Goal: Information Seeking & Learning: Learn about a topic

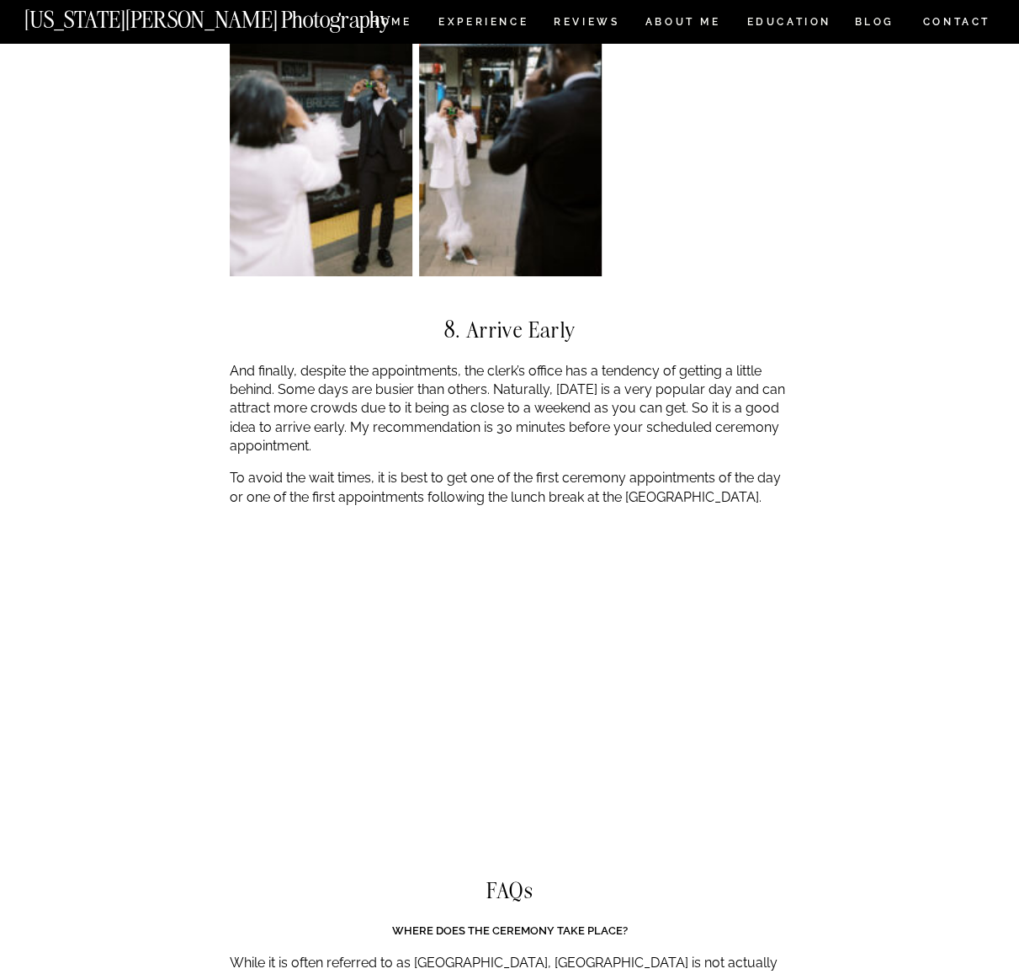
scroll to position [6312, 0]
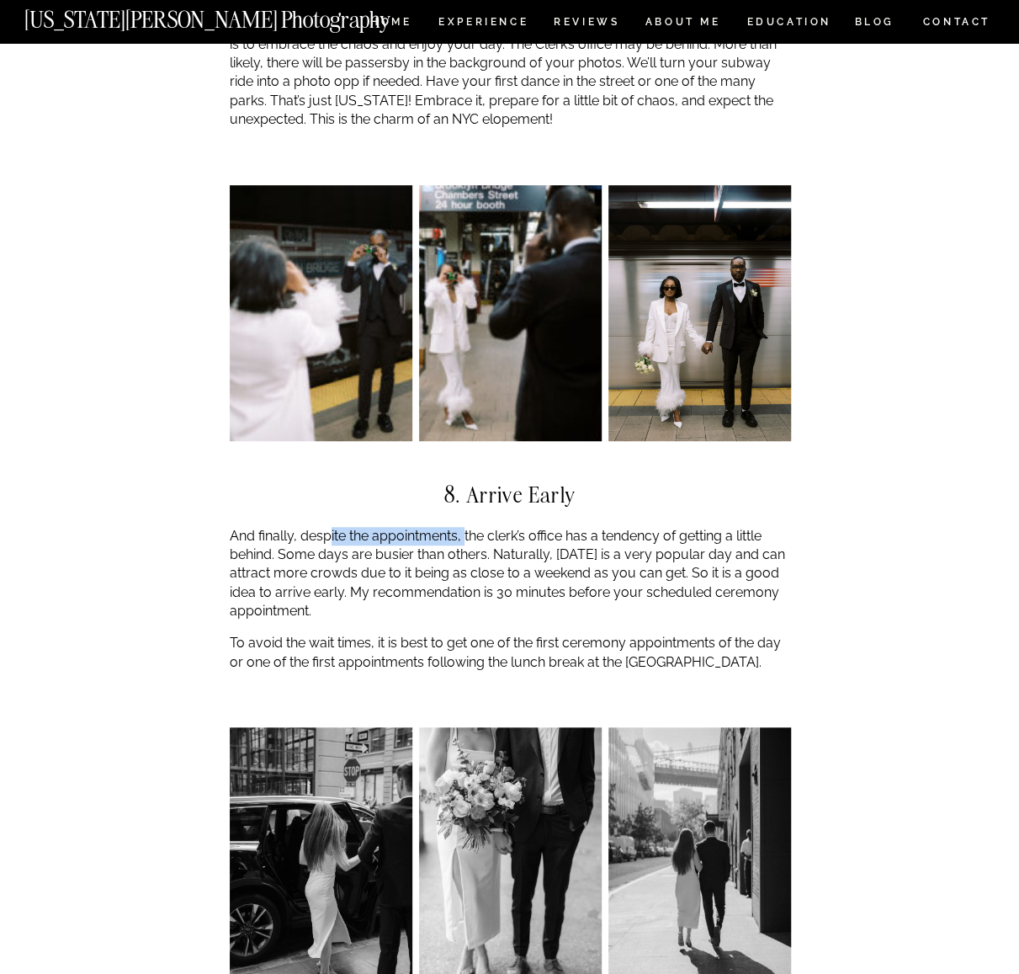
drag, startPoint x: 328, startPoint y: 484, endPoint x: 465, endPoint y: 486, distance: 136.4
click at [465, 527] on p "And finally, despite the appointments, the clerk’s office has a tendency of get…" at bounding box center [510, 574] width 561 height 94
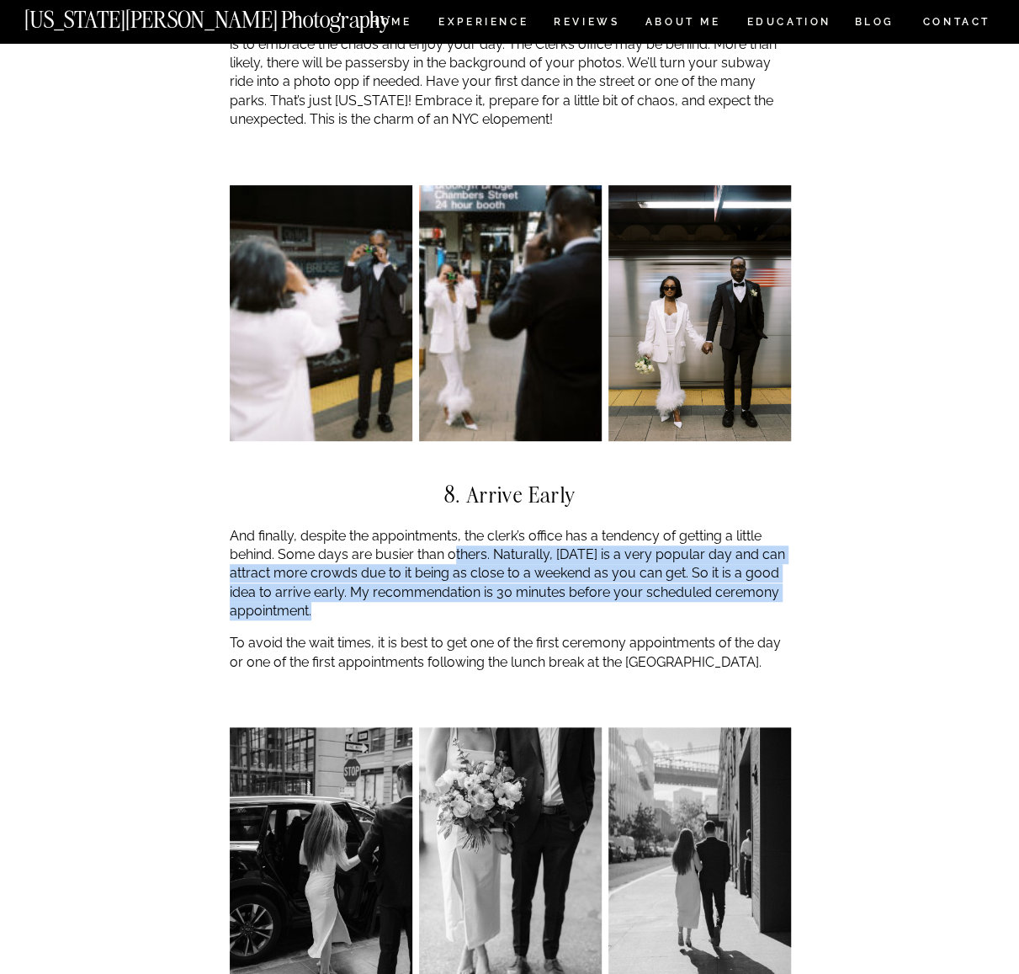
drag, startPoint x: 502, startPoint y: 548, endPoint x: 448, endPoint y: 485, distance: 83.0
click at [449, 527] on p "And finally, despite the appointments, the clerk’s office has a tendency of get…" at bounding box center [510, 574] width 561 height 94
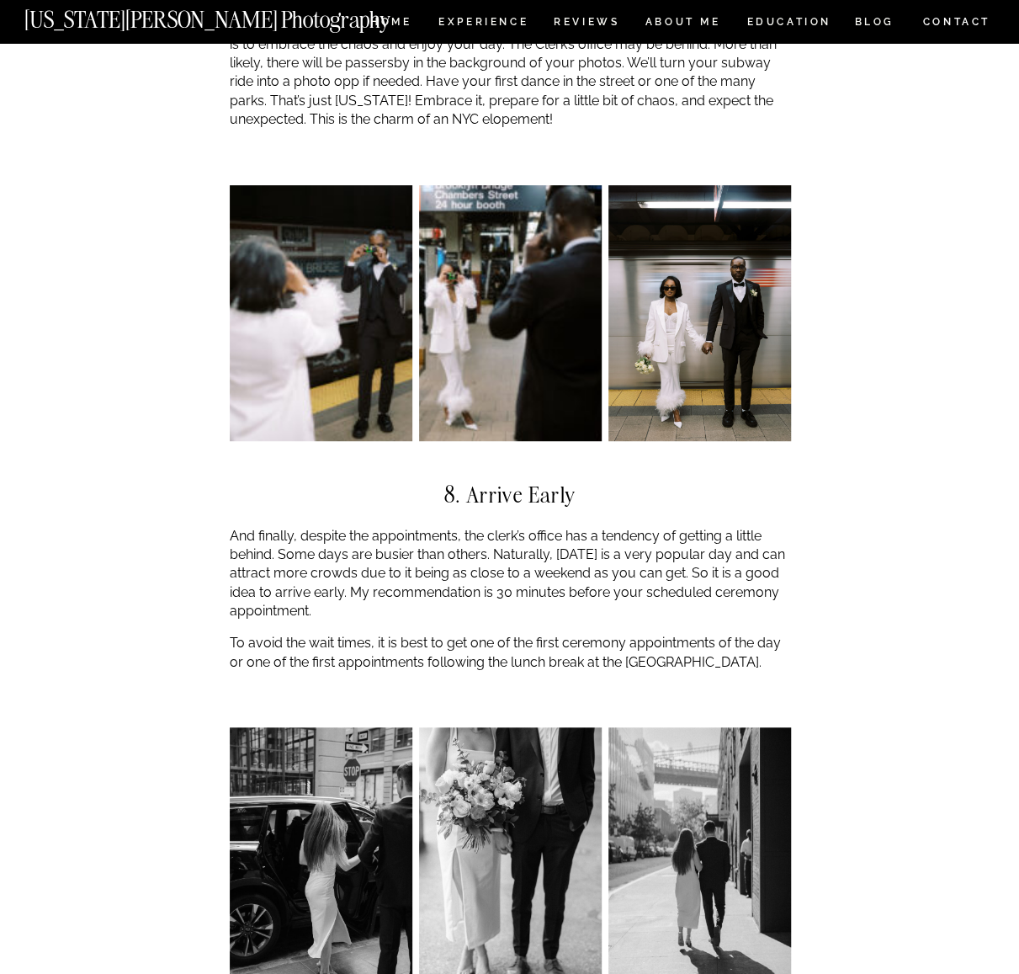
click at [447, 527] on p "And finally, despite the appointments, the clerk’s office has a tendency of get…" at bounding box center [510, 574] width 561 height 94
drag, startPoint x: 457, startPoint y: 533, endPoint x: 546, endPoint y: 545, distance: 90.0
click at [546, 545] on p "And finally, despite the appointments, the clerk’s office has a tendency of get…" at bounding box center [510, 574] width 561 height 94
click at [569, 550] on p "And finally, despite the appointments, the clerk’s office has a tendency of get…" at bounding box center [510, 574] width 561 height 94
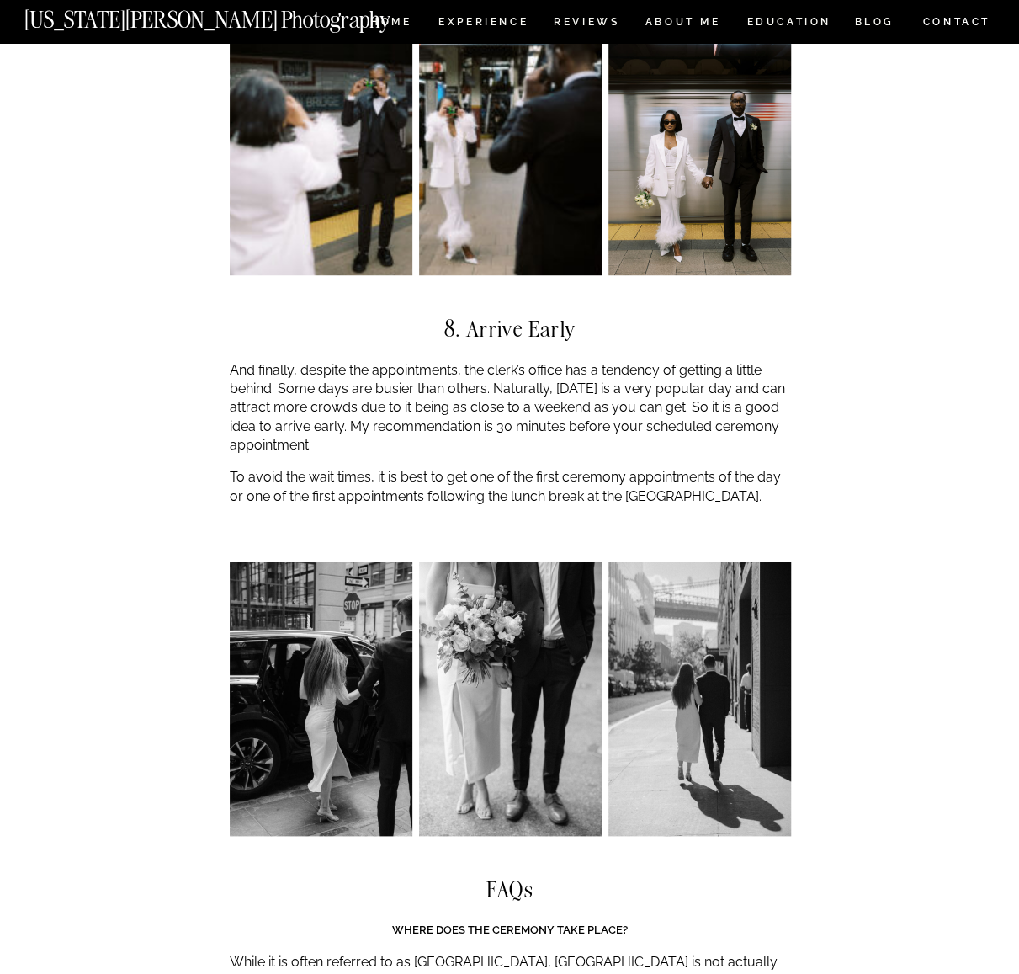
scroll to position [6480, 0]
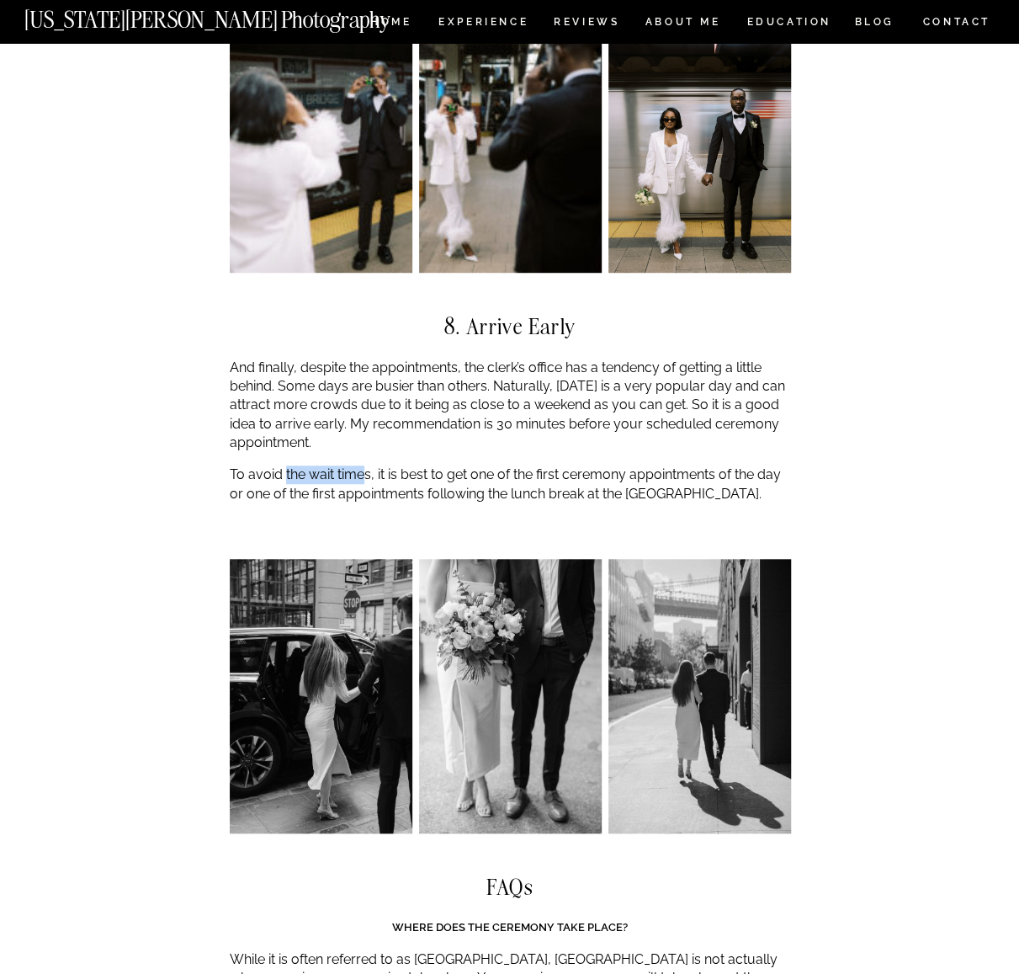
drag, startPoint x: 284, startPoint y: 420, endPoint x: 370, endPoint y: 421, distance: 85.8
click at [370, 465] on p "To avoid the wait times, it is best to get one of the first ceremony appointmen…" at bounding box center [510, 484] width 561 height 38
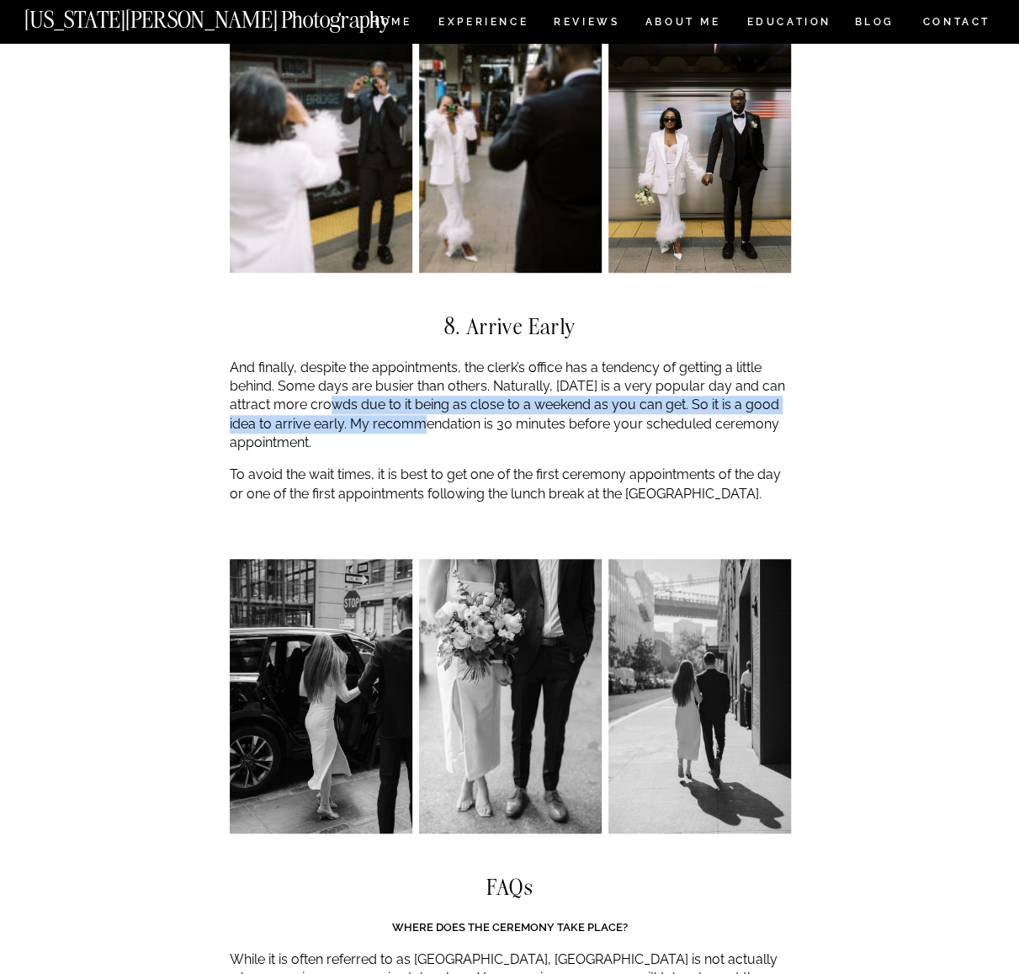
drag, startPoint x: 421, startPoint y: 369, endPoint x: 327, endPoint y: 356, distance: 95.1
click at [327, 359] on p "And finally, despite the appointments, the clerk’s office has a tendency of get…" at bounding box center [510, 406] width 561 height 94
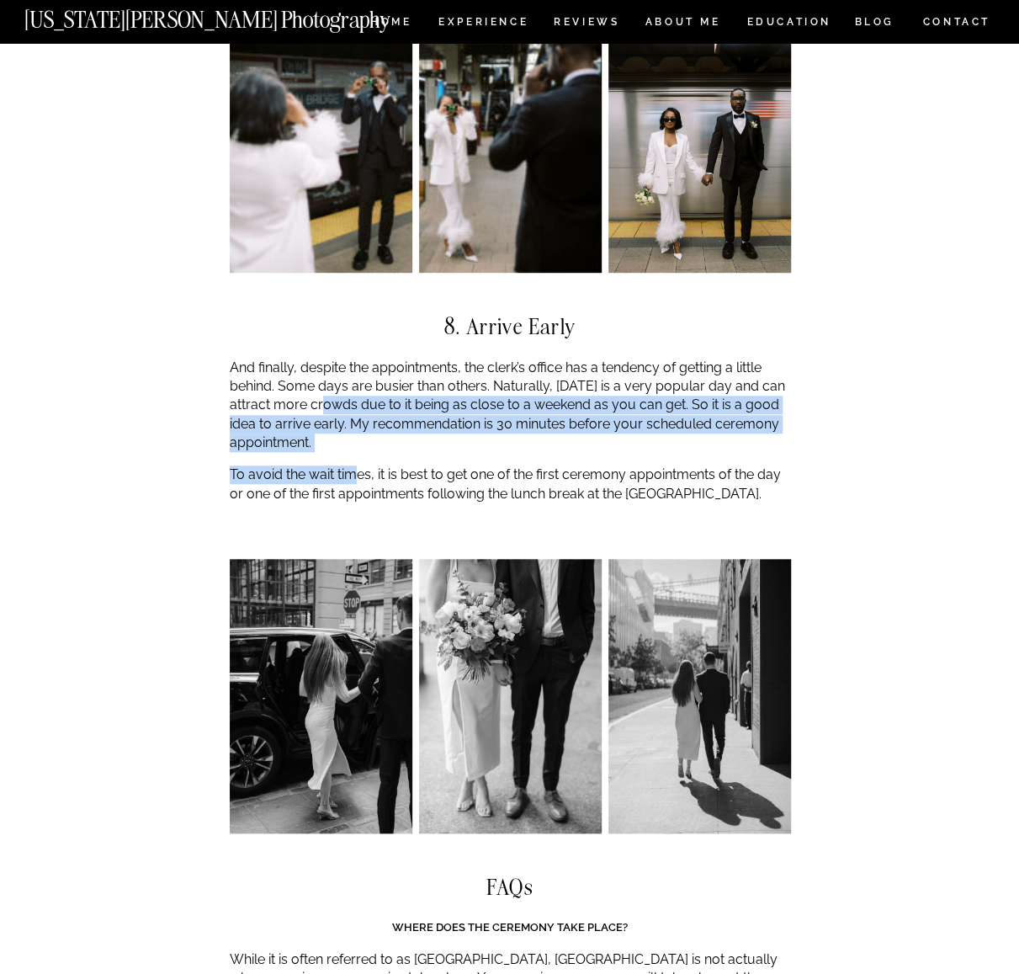
drag, startPoint x: 359, startPoint y: 403, endPoint x: 318, endPoint y: 355, distance: 62.7
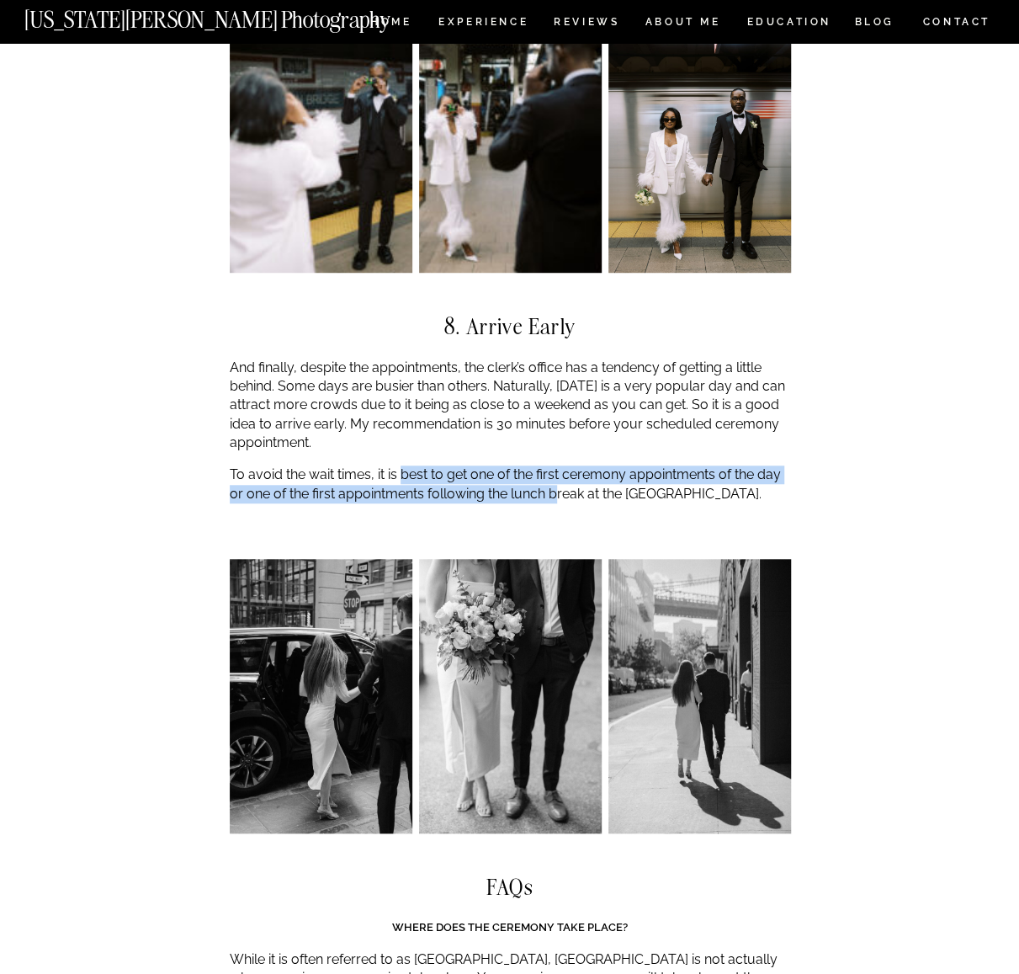
drag, startPoint x: 400, startPoint y: 415, endPoint x: 567, endPoint y: 432, distance: 168.3
click at [559, 465] on p "To avoid the wait times, it is best to get one of the first ceremony appointmen…" at bounding box center [510, 484] width 561 height 38
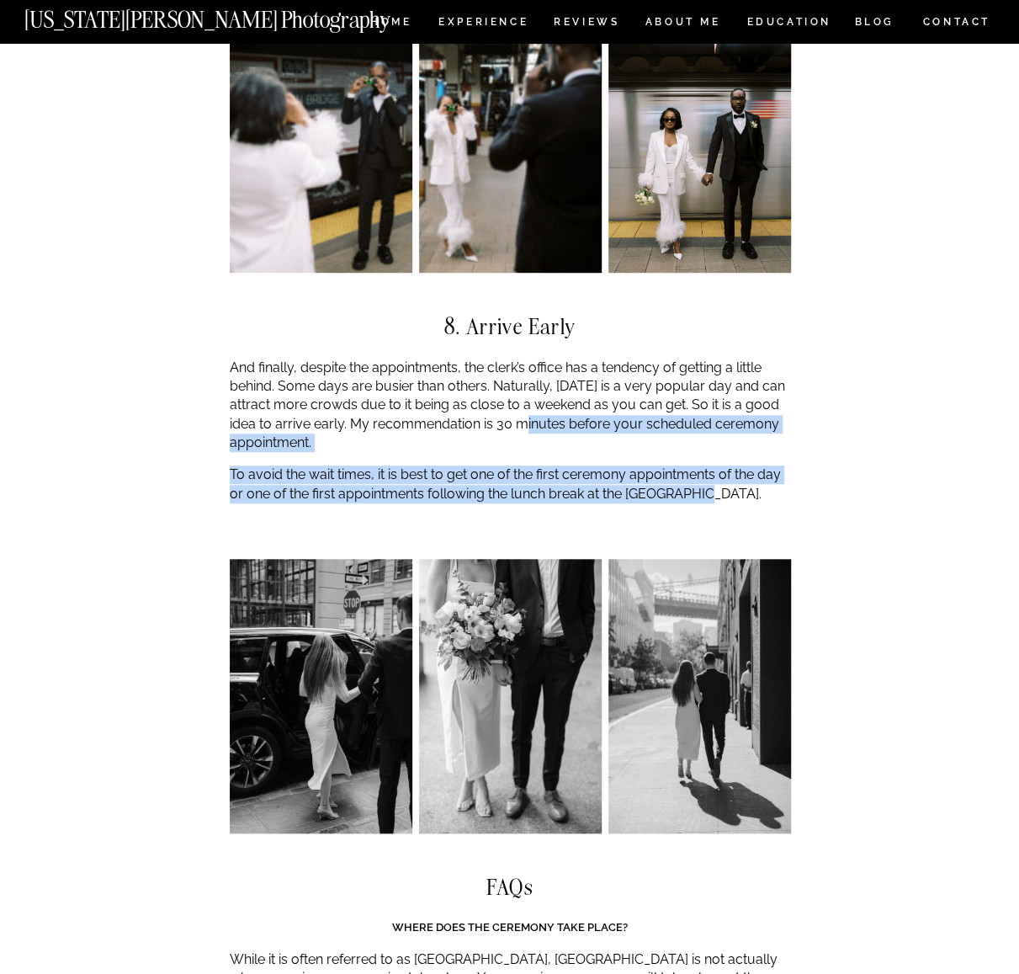
drag, startPoint x: 694, startPoint y: 447, endPoint x: 520, endPoint y: 359, distance: 195.0
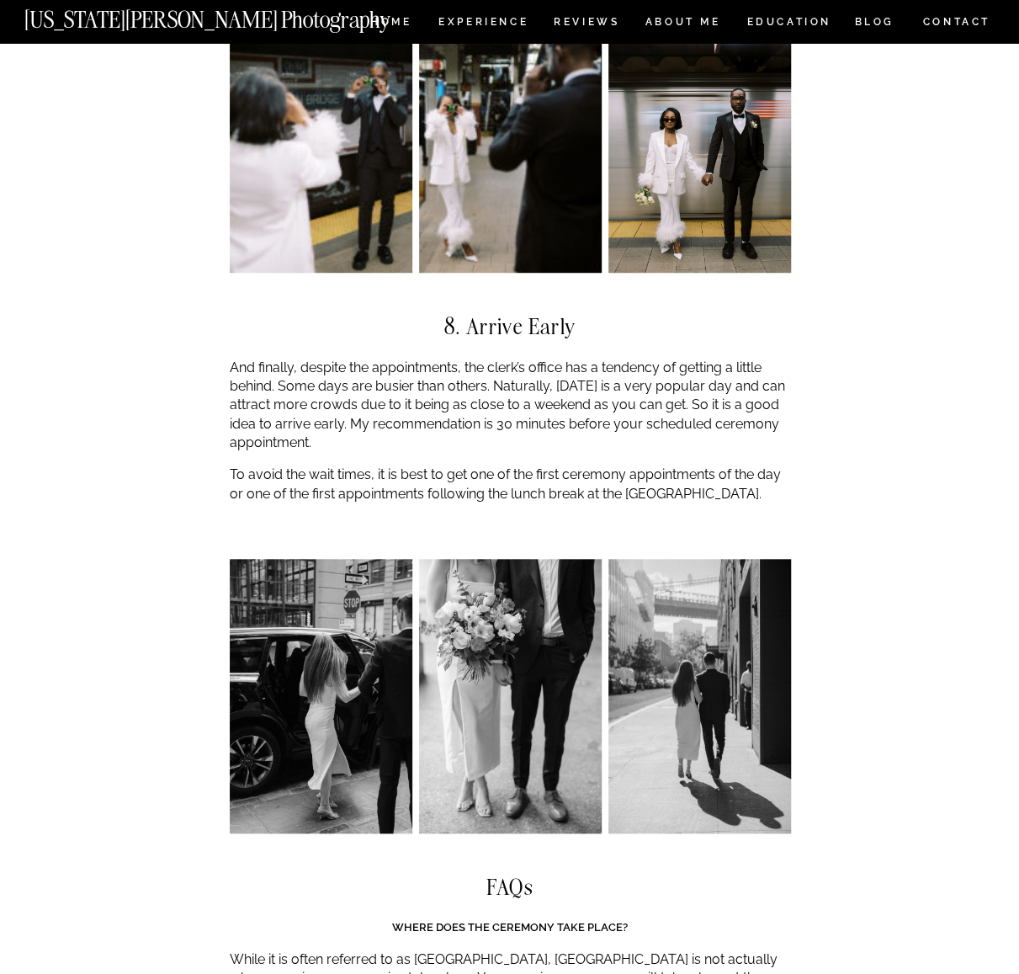
click at [518, 359] on p "And finally, despite the appointments, the clerk’s office has a tendency of get…" at bounding box center [510, 406] width 561 height 94
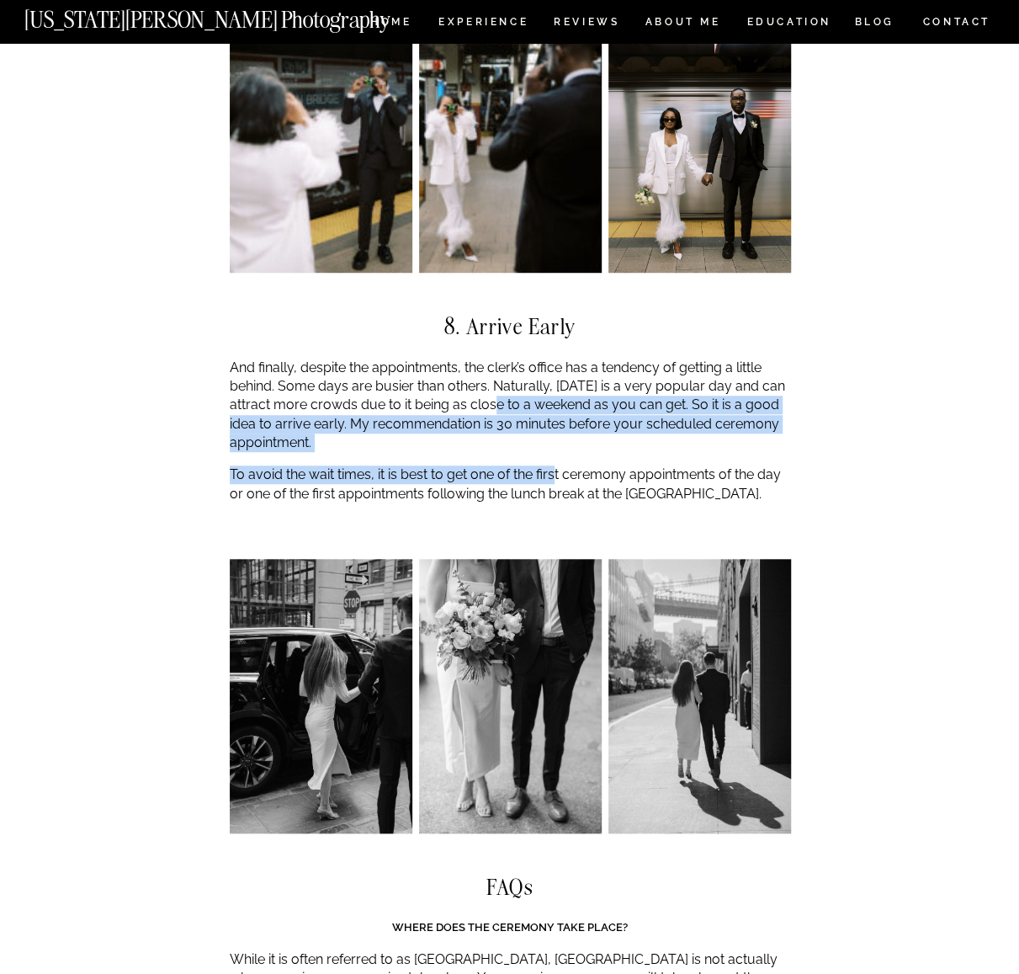
drag, startPoint x: 554, startPoint y: 407, endPoint x: 495, endPoint y: 346, distance: 85.1
click at [495, 359] on p "And finally, despite the appointments, the clerk’s office has a tendency of get…" at bounding box center [510, 406] width 561 height 94
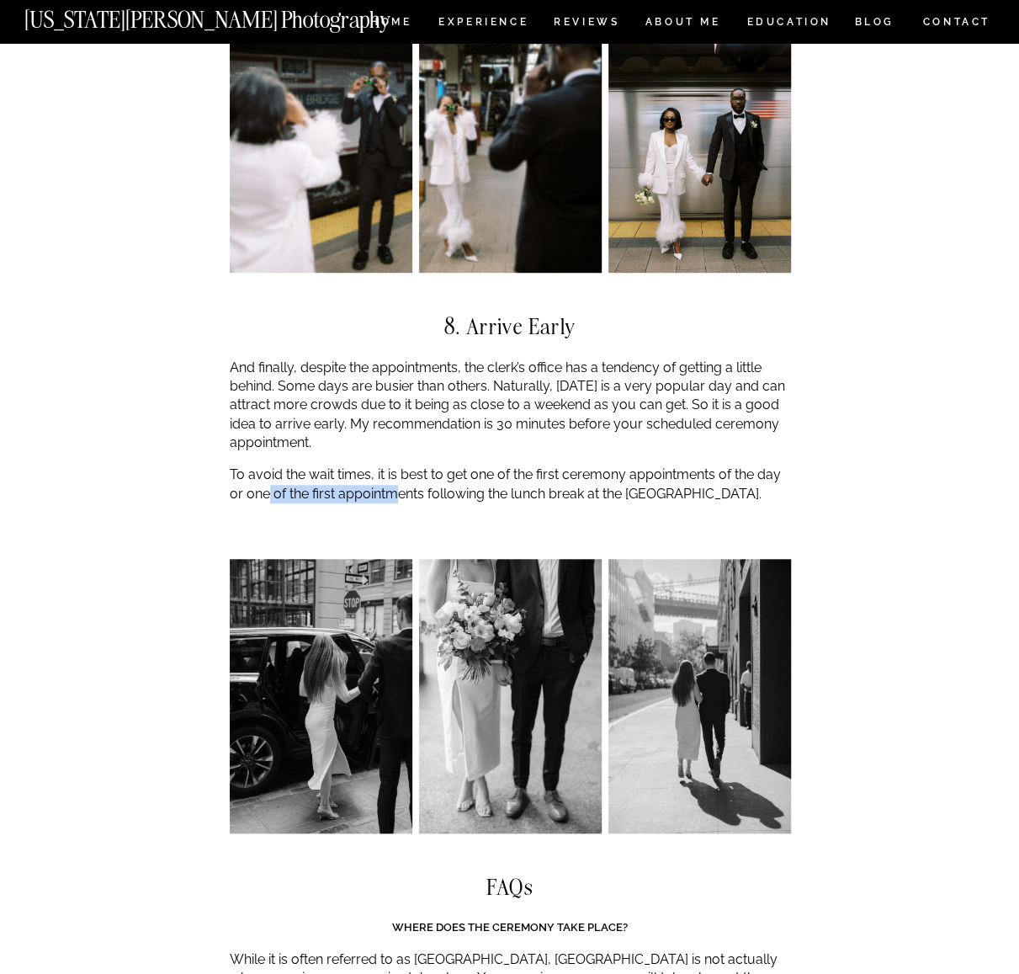
drag, startPoint x: 300, startPoint y: 433, endPoint x: 394, endPoint y: 440, distance: 94.5
click at [394, 465] on p "To avoid the wait times, it is best to get one of the first ceremony appointmen…" at bounding box center [510, 484] width 561 height 38
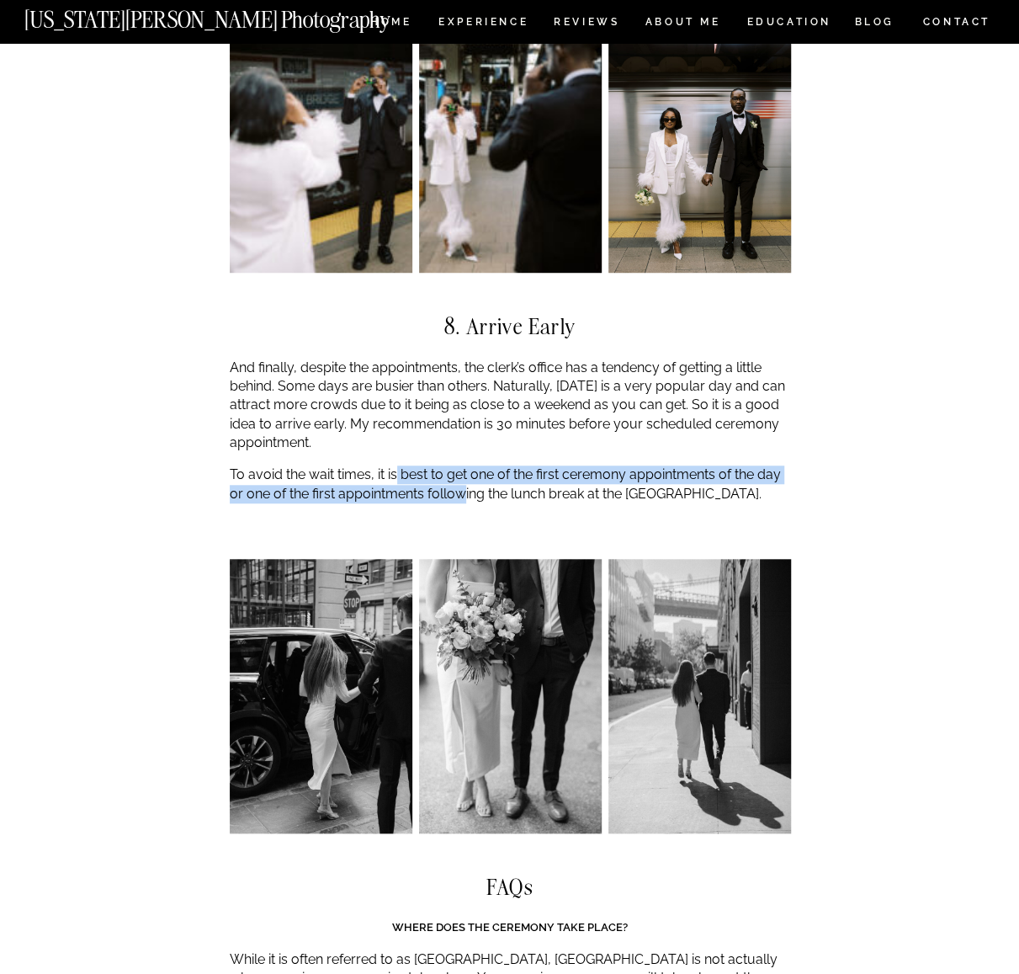
drag, startPoint x: 466, startPoint y: 444, endPoint x: 384, endPoint y: 390, distance: 99.0
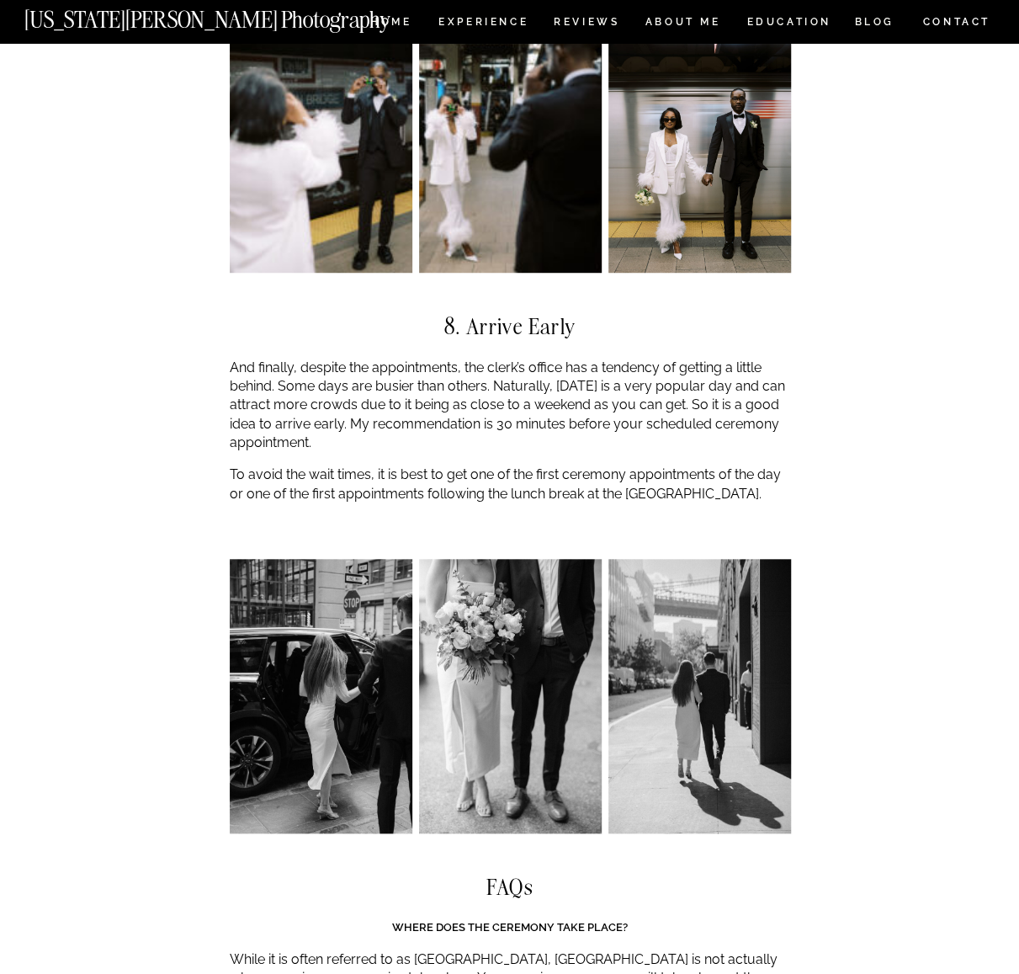
click at [380, 379] on p "And finally, despite the appointments, the clerk’s office has a tendency of get…" at bounding box center [510, 406] width 561 height 94
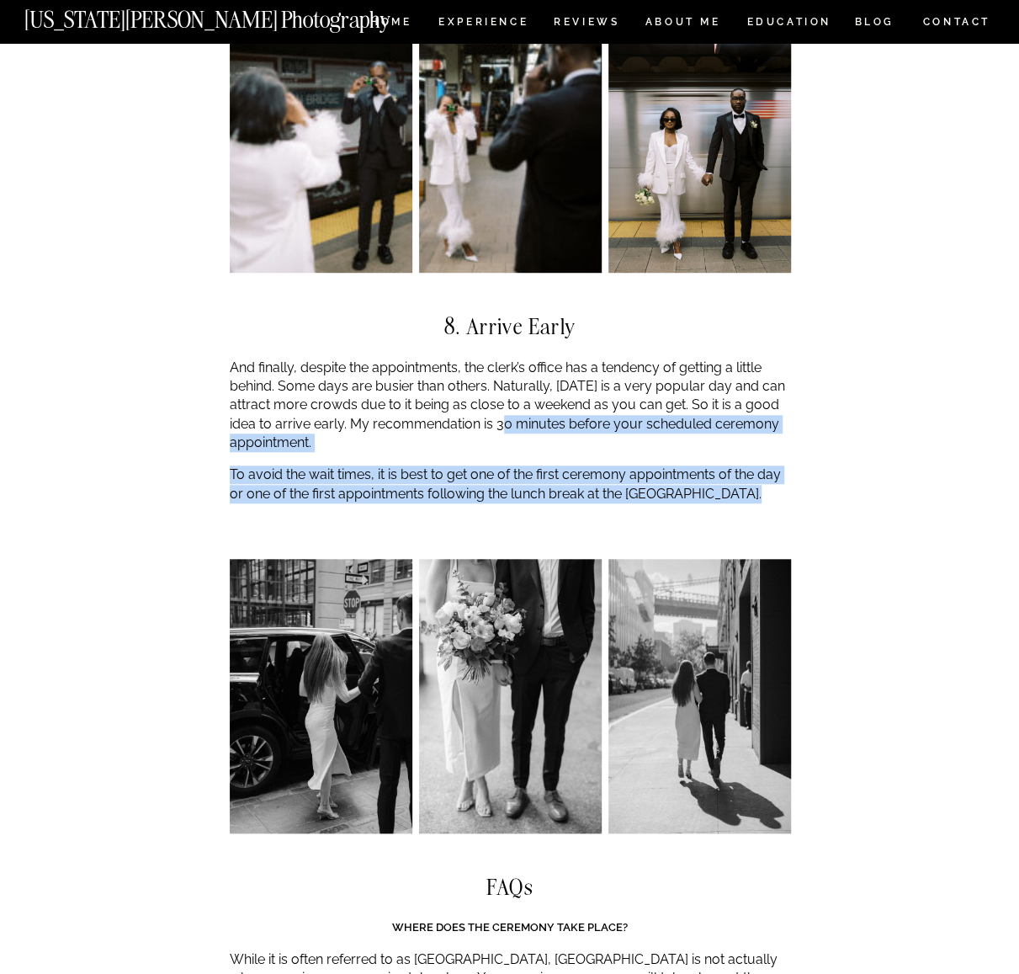
drag, startPoint x: 718, startPoint y: 450, endPoint x: 495, endPoint y: 366, distance: 238.4
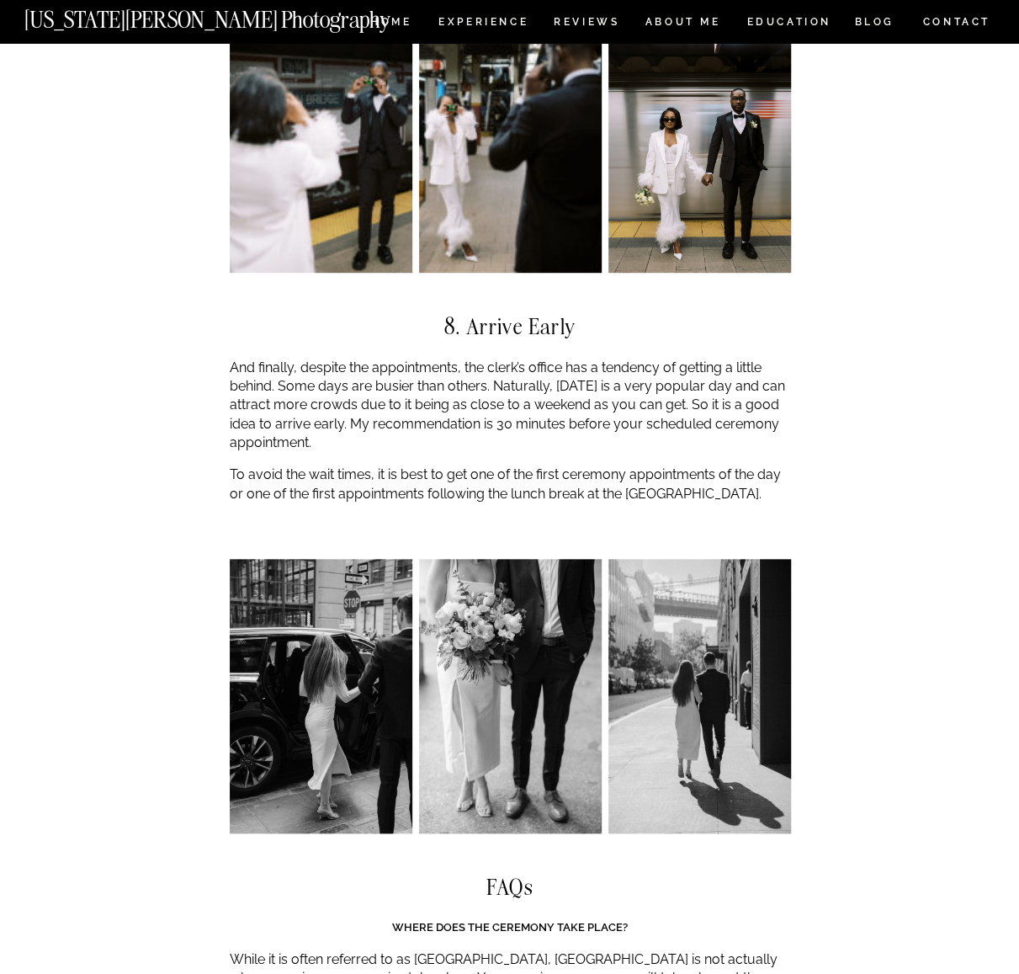
click at [495, 365] on p "And finally, despite the appointments, the clerk’s office has a tendency of get…" at bounding box center [510, 406] width 561 height 94
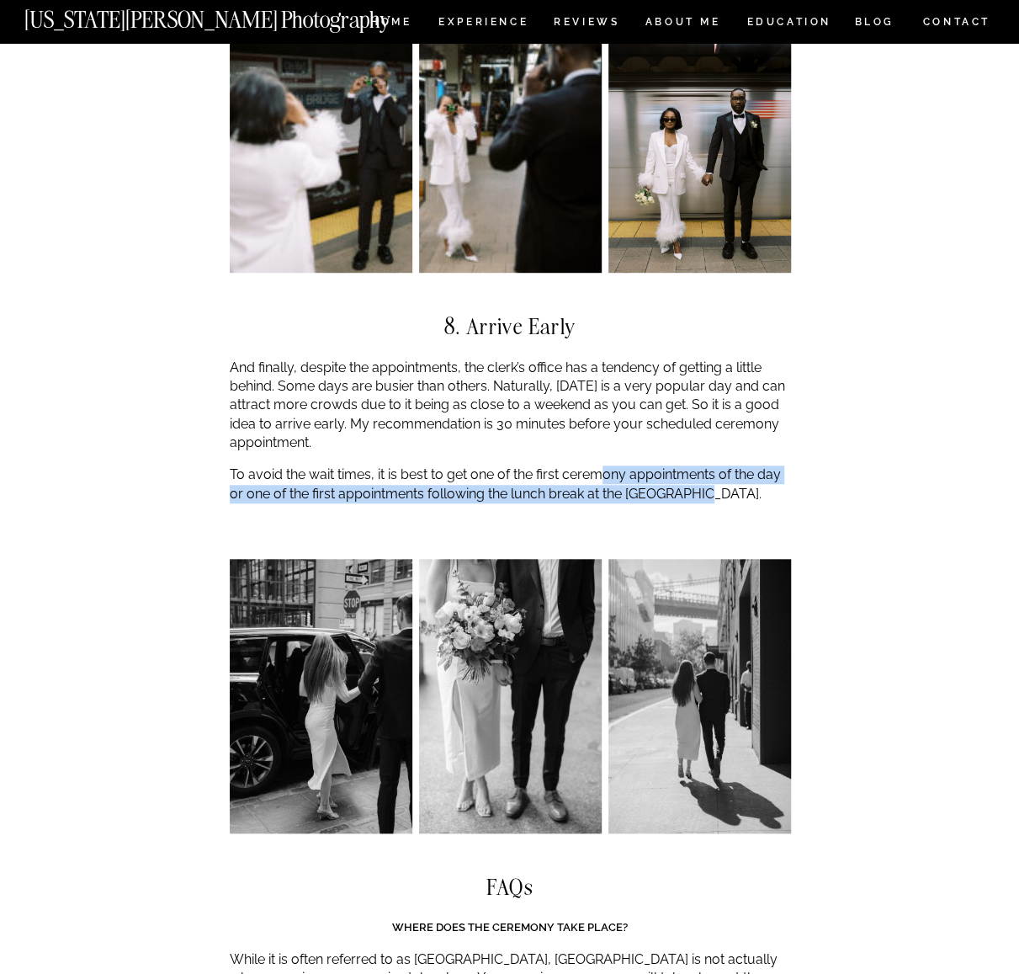
drag, startPoint x: 700, startPoint y: 445, endPoint x: 603, endPoint y: 410, distance: 103.8
click at [603, 465] on p "To avoid the wait times, it is best to get one of the first ceremony appointmen…" at bounding box center [510, 484] width 561 height 38
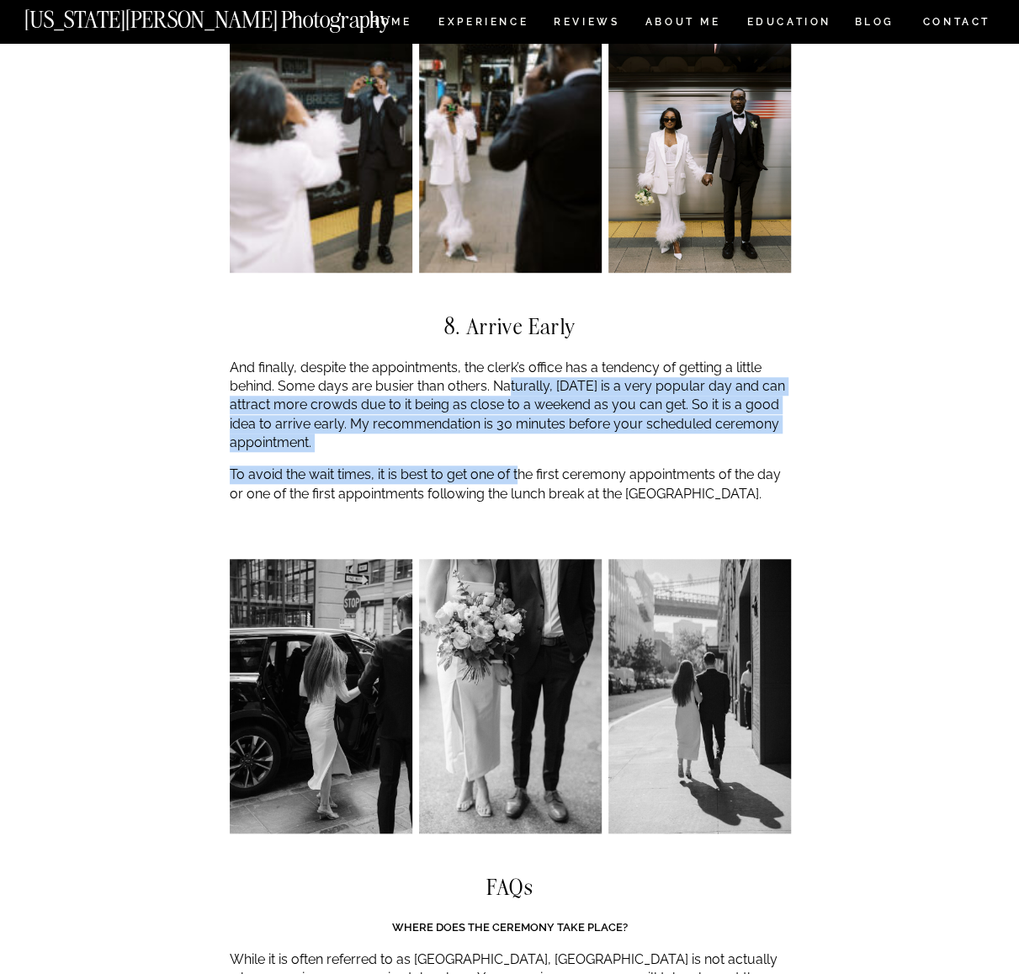
drag, startPoint x: 518, startPoint y: 396, endPoint x: 510, endPoint y: 322, distance: 74.4
click at [497, 375] on p "And finally, despite the appointments, the clerk’s office has a tendency of get…" at bounding box center [510, 406] width 561 height 94
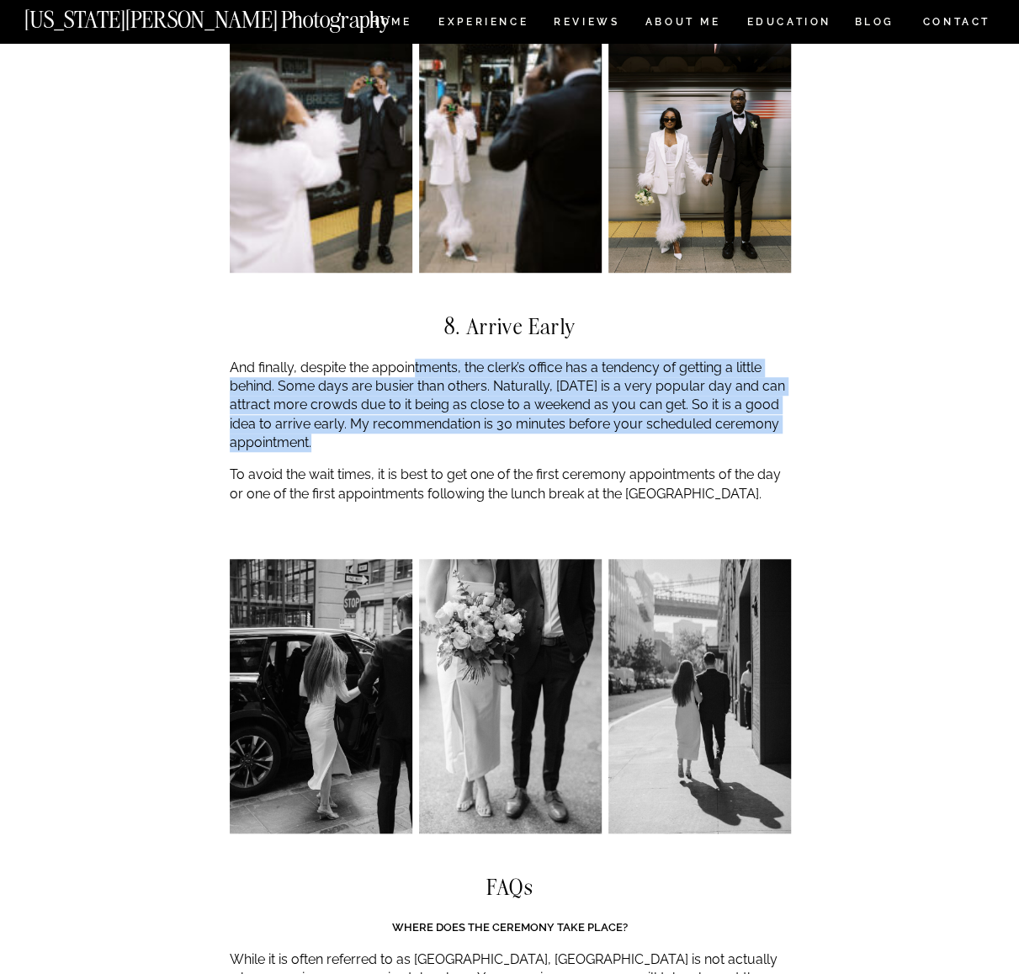
drag, startPoint x: 510, startPoint y: 381, endPoint x: 412, endPoint y: 313, distance: 119.1
click at [412, 359] on p "And finally, despite the appointments, the clerk’s office has a tendency of get…" at bounding box center [510, 406] width 561 height 94
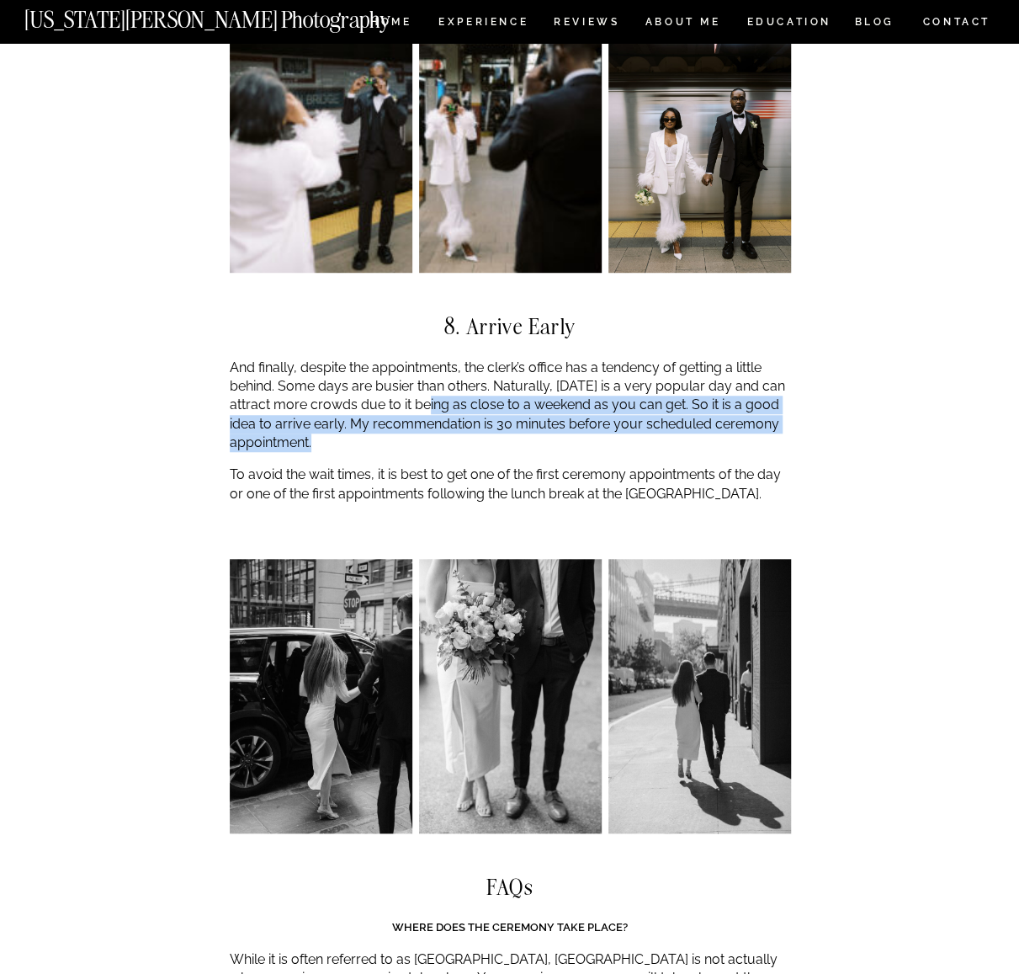
drag, startPoint x: 446, startPoint y: 384, endPoint x: 425, endPoint y: 348, distance: 41.1
click at [428, 359] on p "And finally, despite the appointments, the clerk’s office has a tendency of get…" at bounding box center [510, 406] width 561 height 94
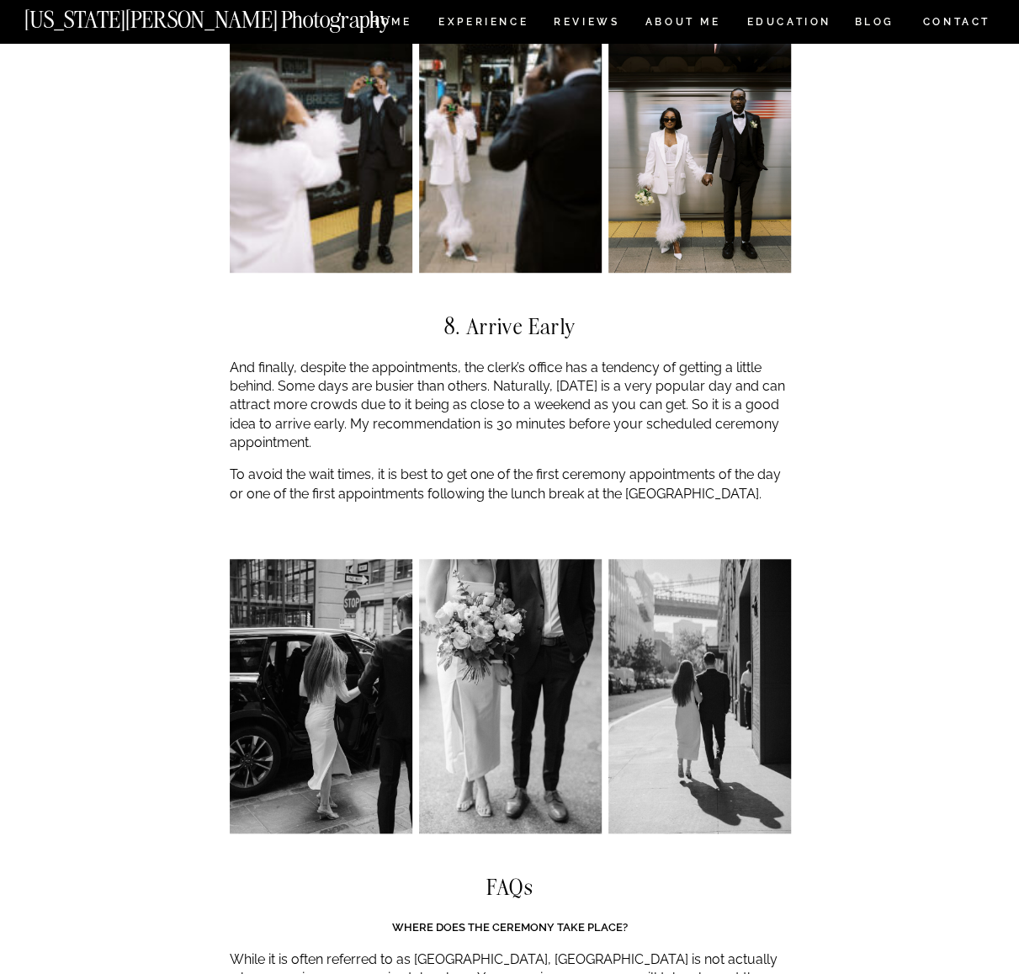
click at [430, 359] on p "And finally, despite the appointments, the clerk’s office has a tendency of get…" at bounding box center [510, 406] width 561 height 94
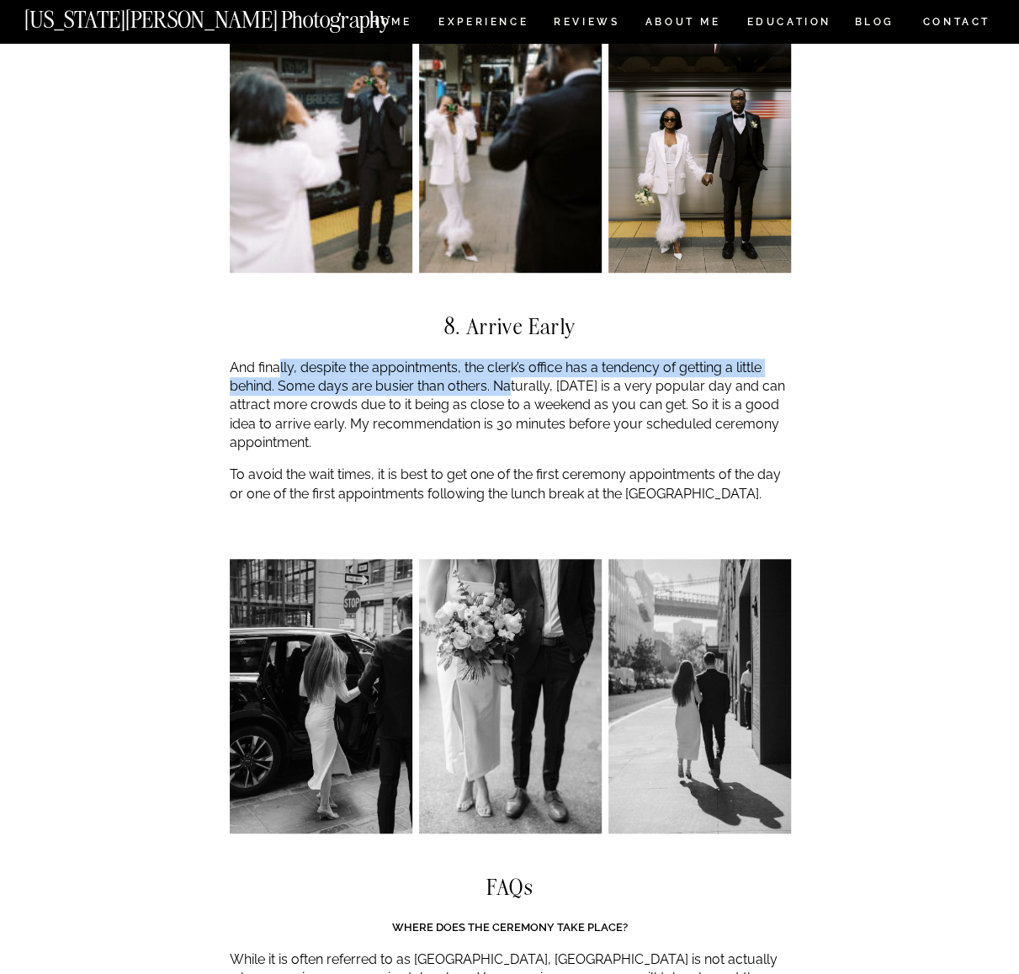
drag, startPoint x: 511, startPoint y: 337, endPoint x: 278, endPoint y: 307, distance: 235.0
click at [278, 359] on p "And finally, despite the appointments, the clerk’s office has a tendency of get…" at bounding box center [510, 406] width 561 height 94
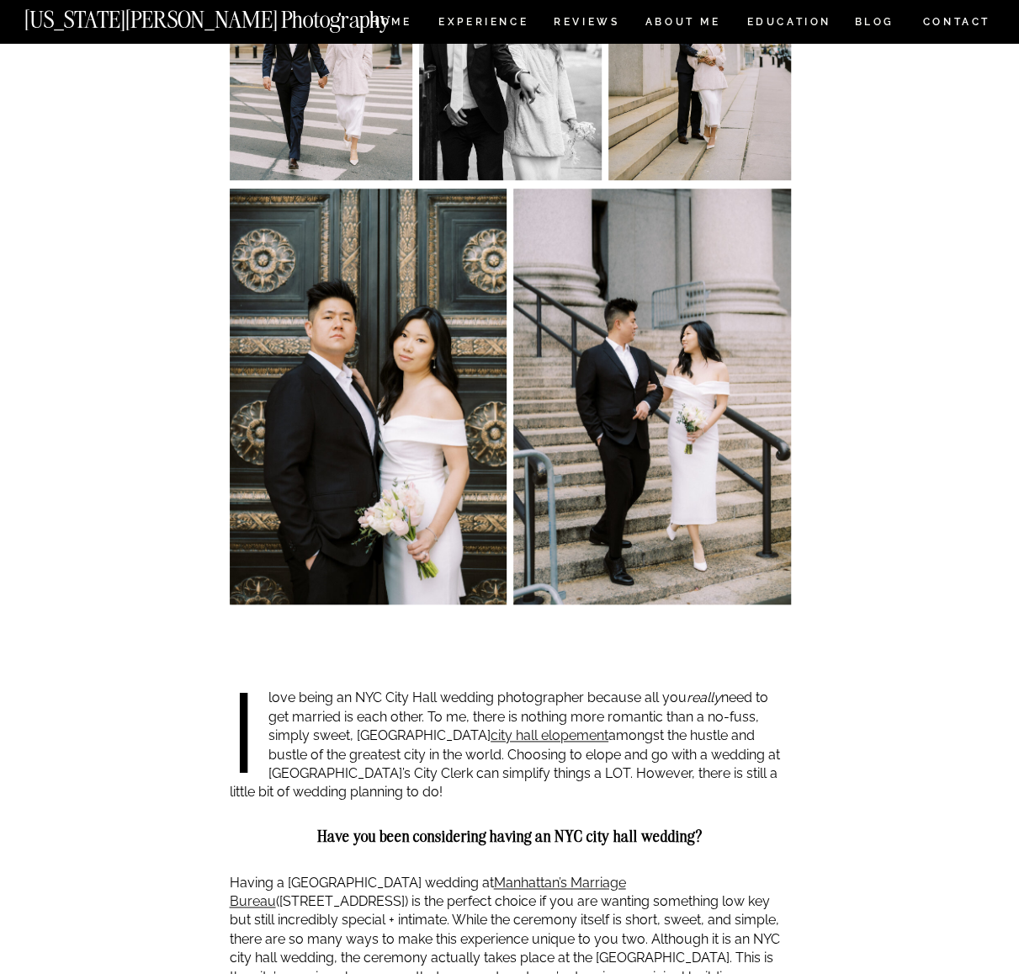
scroll to position [0, 0]
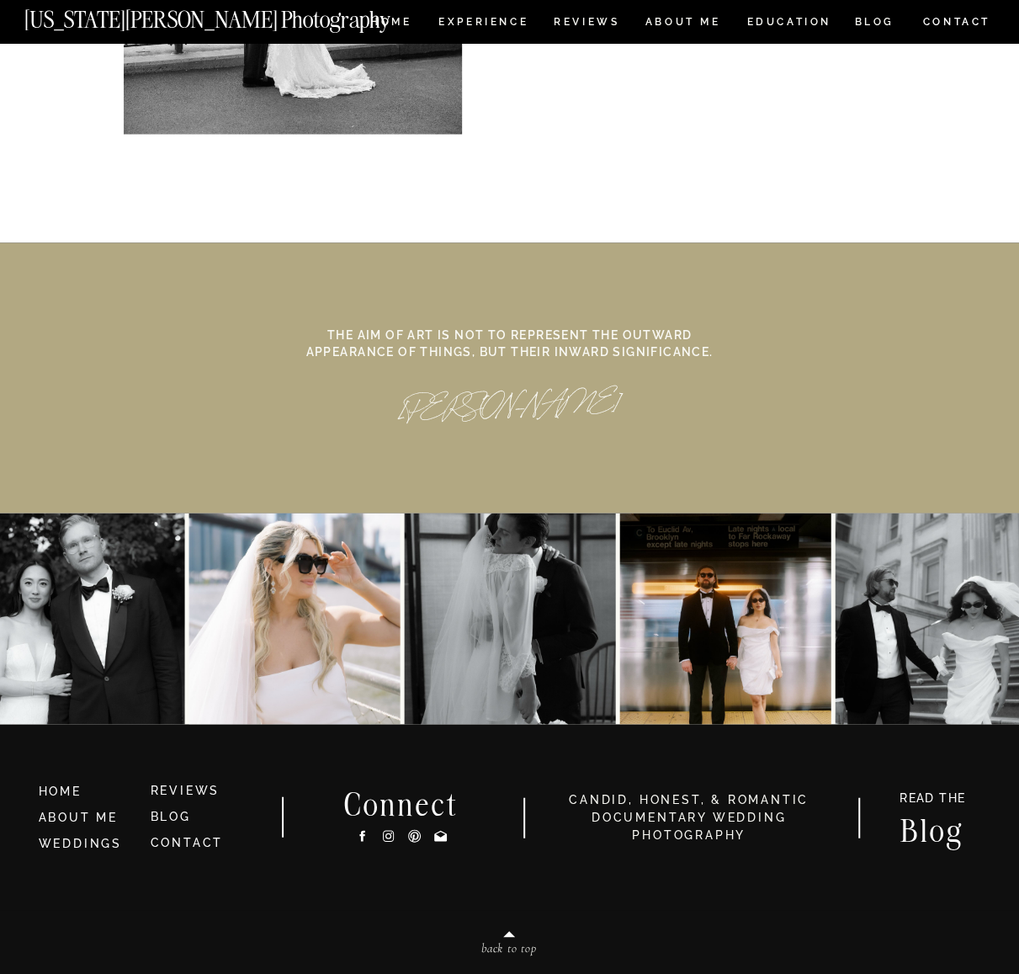
scroll to position [7556, 0]
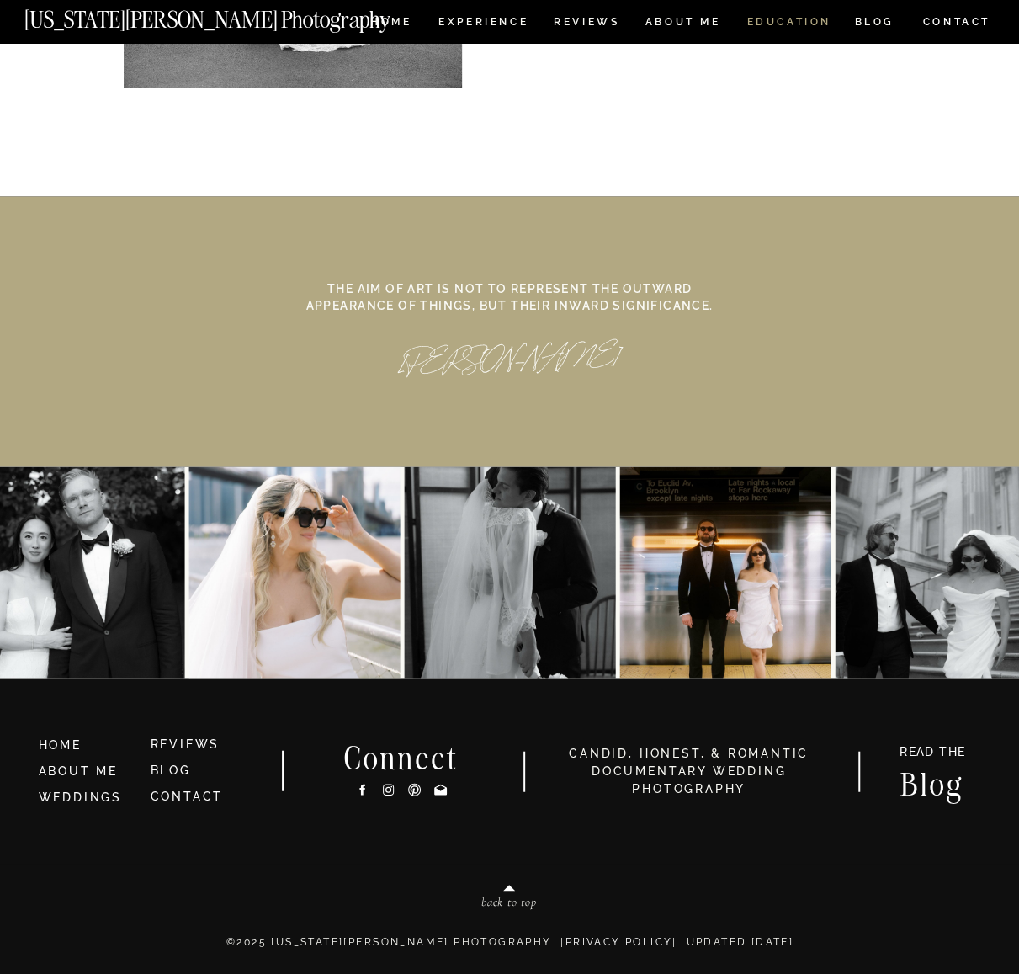
click at [768, 29] on nav "EDUCATION" at bounding box center [789, 24] width 88 height 14
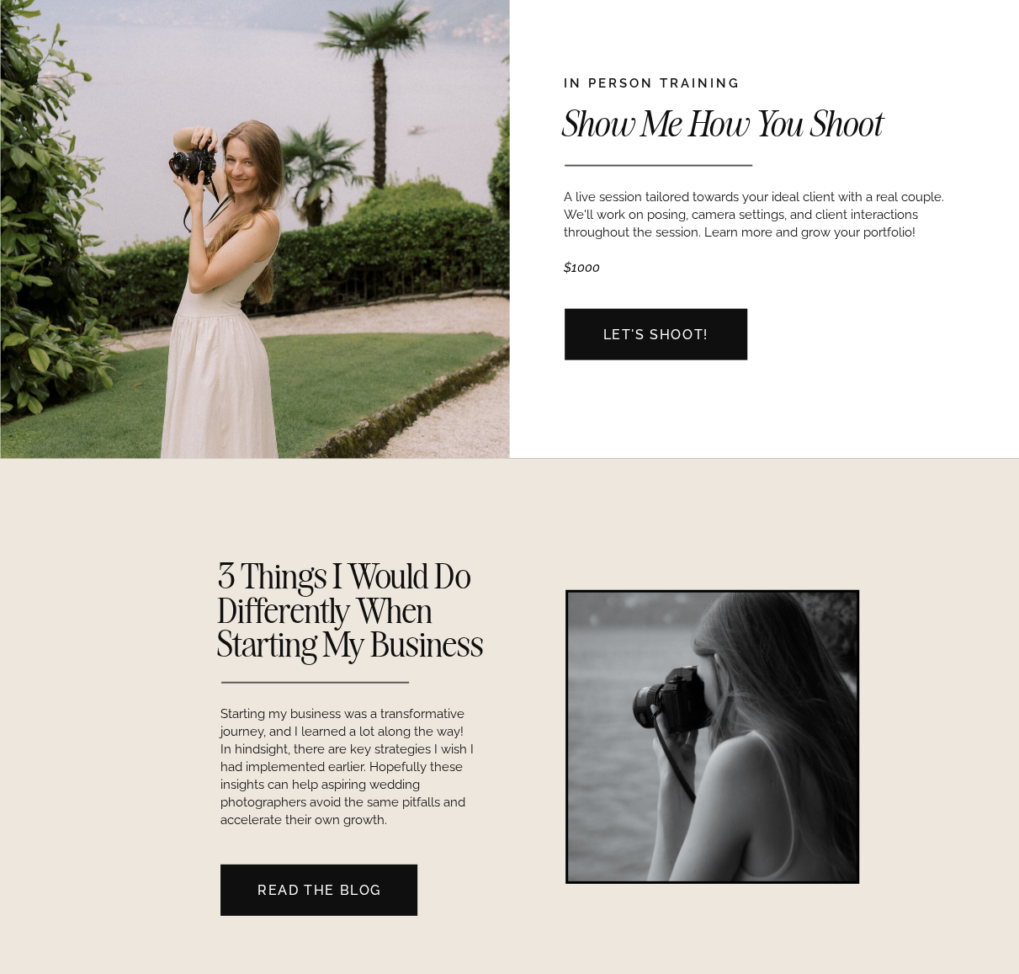
scroll to position [1515, 0]
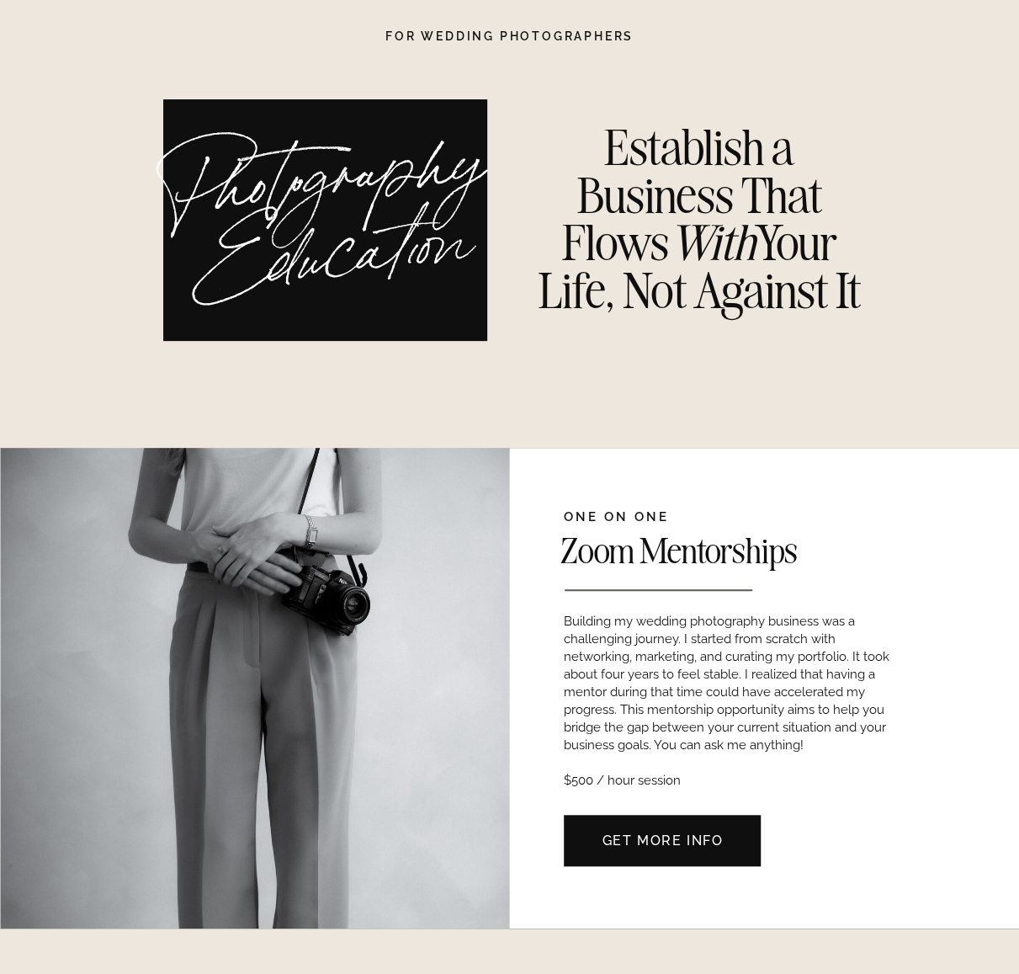
scroll to position [0, 0]
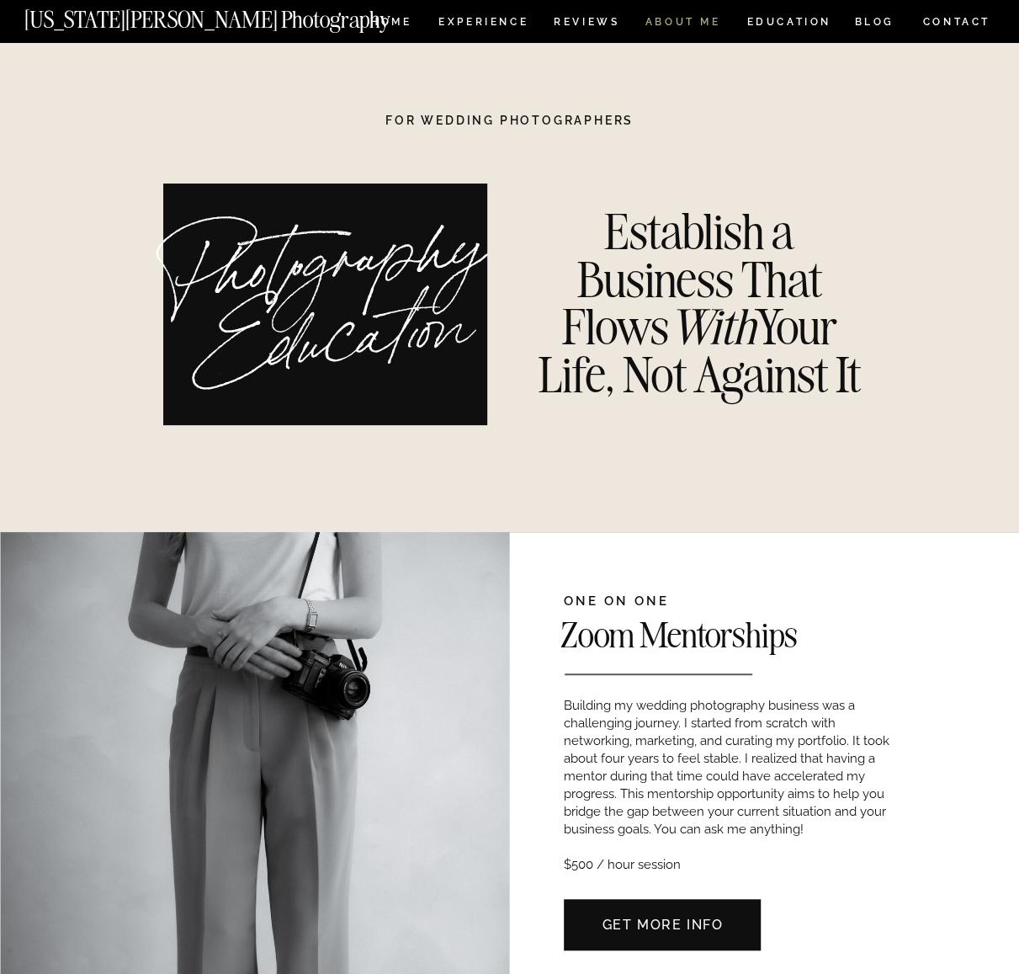
click at [675, 19] on nav "ABOUT ME" at bounding box center [683, 24] width 77 height 14
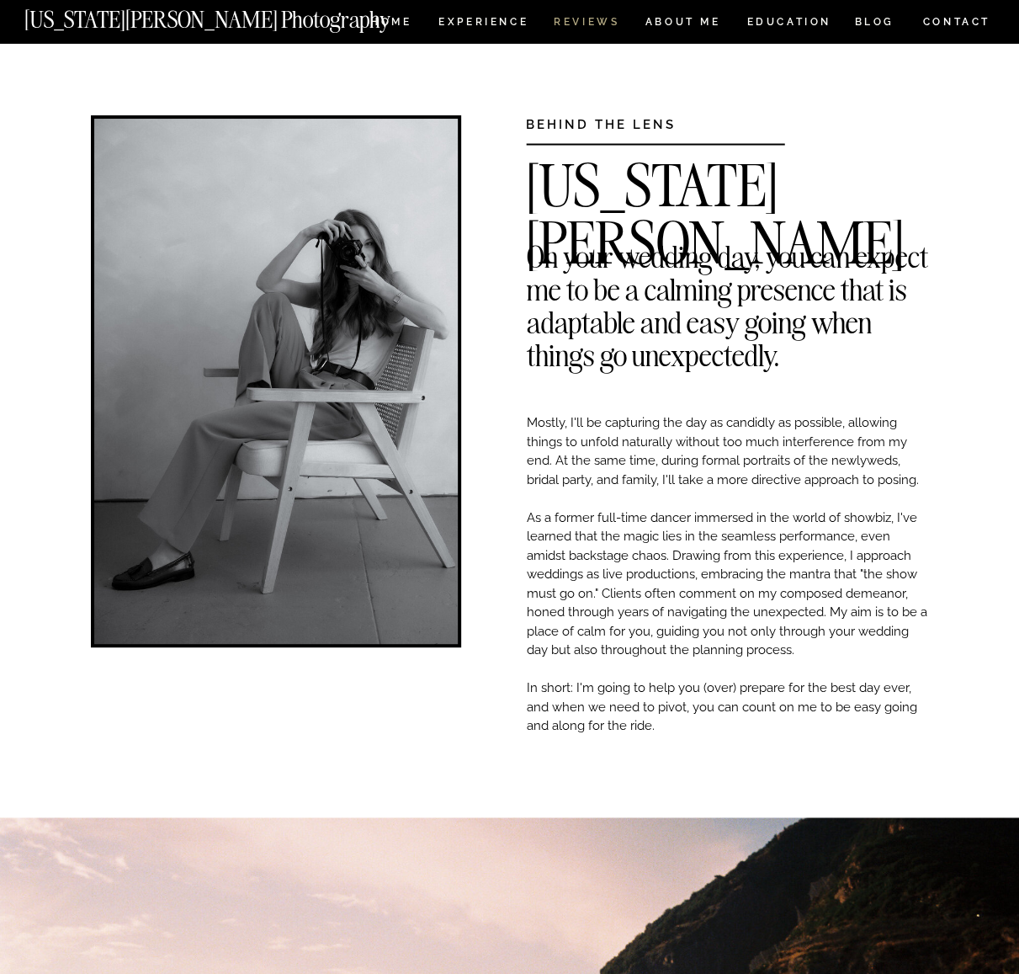
click at [577, 25] on nav "REVIEWS" at bounding box center [585, 24] width 63 height 14
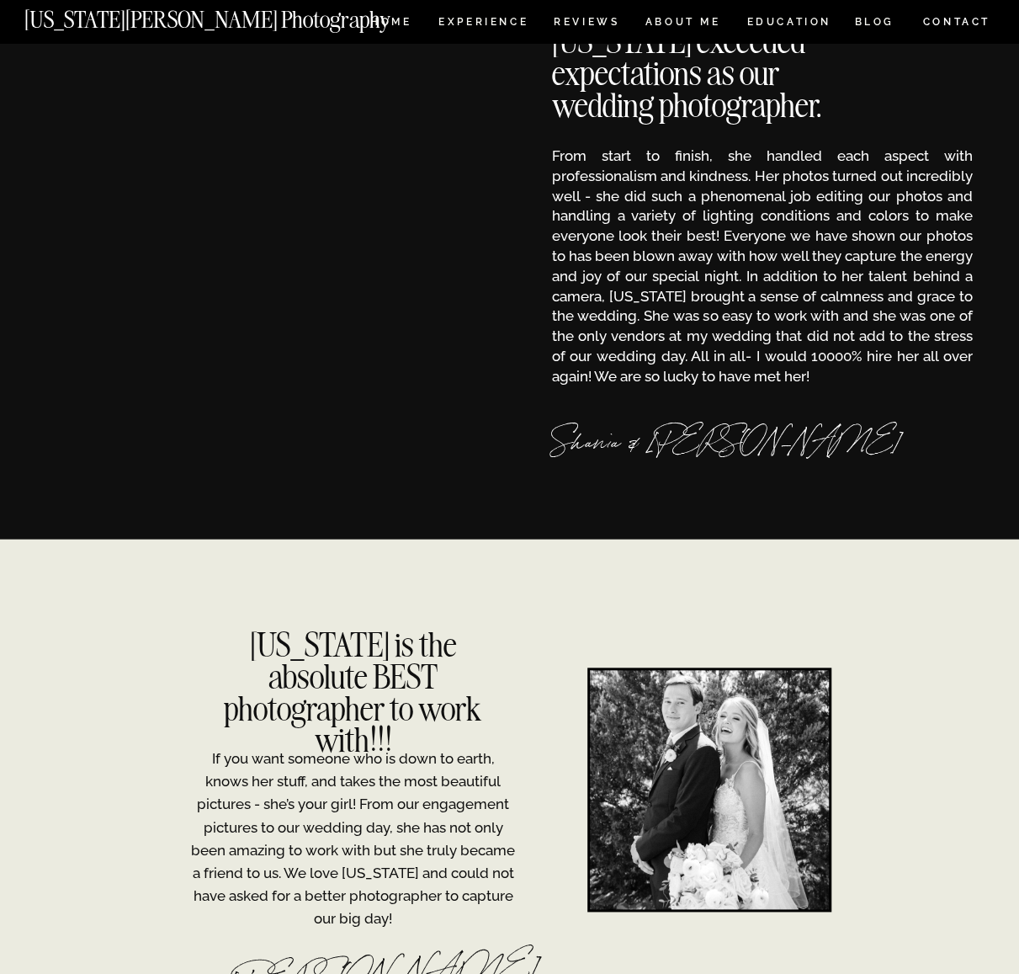
scroll to position [168, 0]
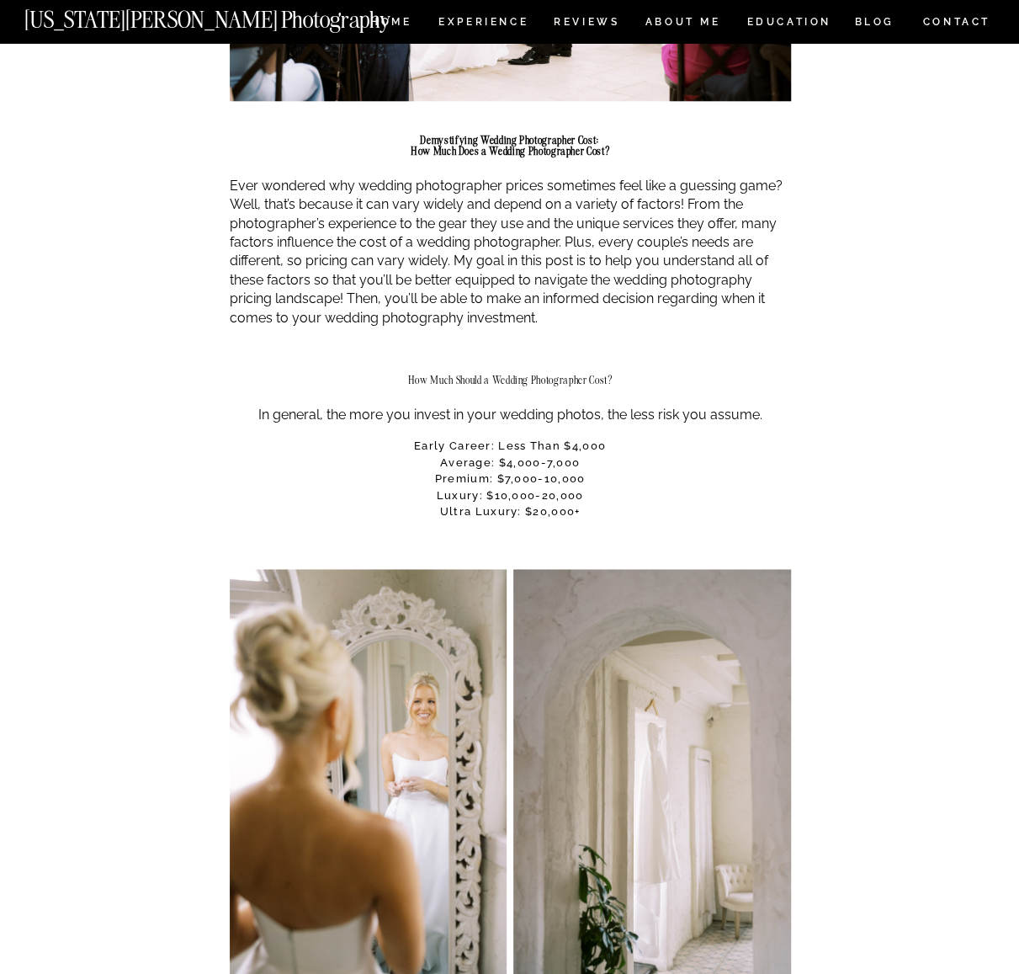
scroll to position [842, 0]
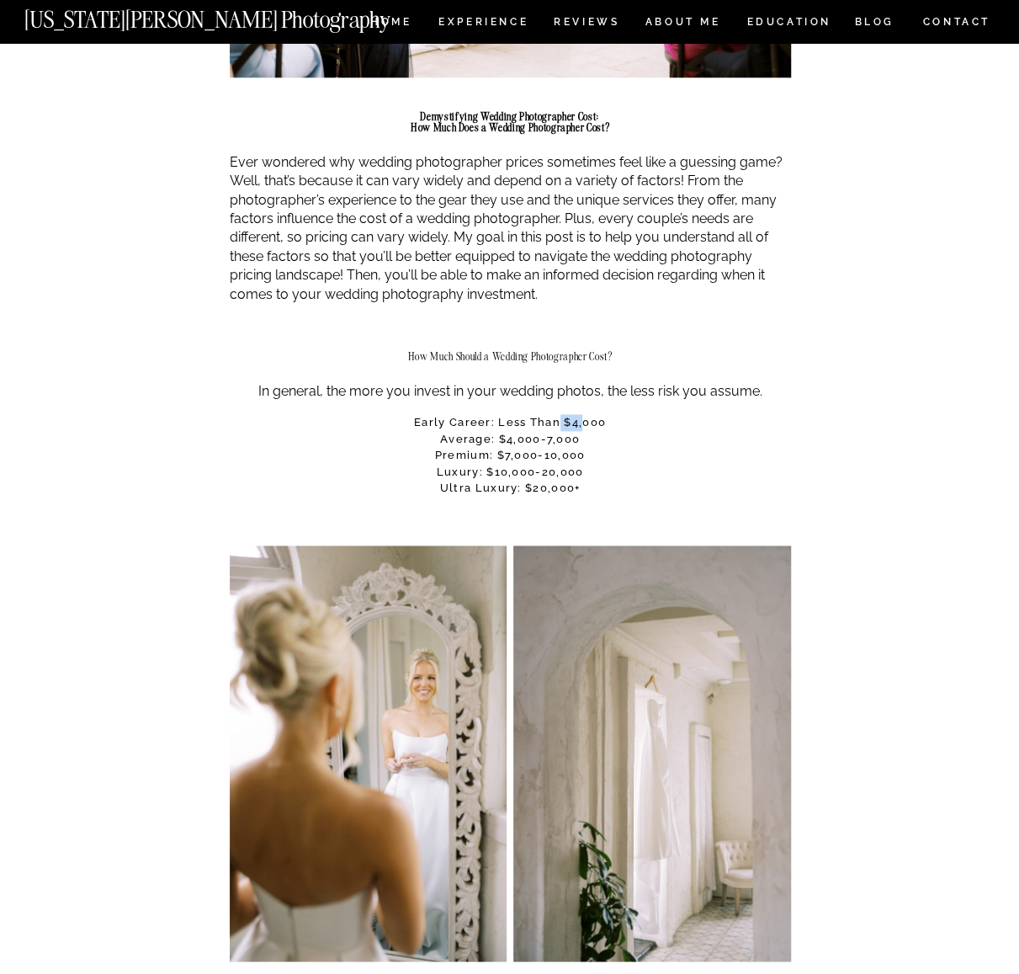
click at [586, 428] on h3 "Early career: Less than $4,000 Average: $4,000-7,000 Premium: $7,000-10,000 Lux…" at bounding box center [510, 455] width 561 height 82
drag, startPoint x: 591, startPoint y: 465, endPoint x: 534, endPoint y: 438, distance: 62.9
click at [534, 438] on h3 "Early career: Less than $4,000 Average: $4,000-7,000 Premium: $7,000-10,000 Lux…" at bounding box center [510, 455] width 561 height 82
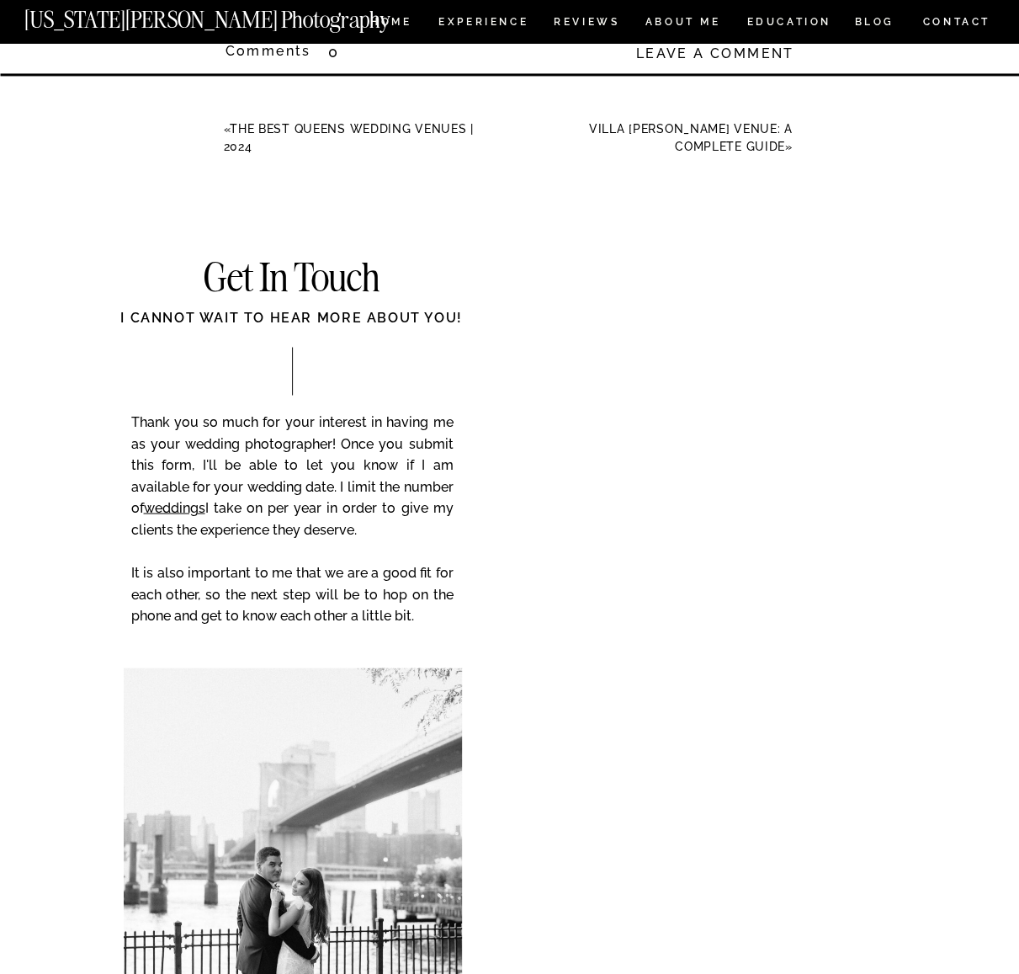
scroll to position [4376, 0]
